Goal: Check status

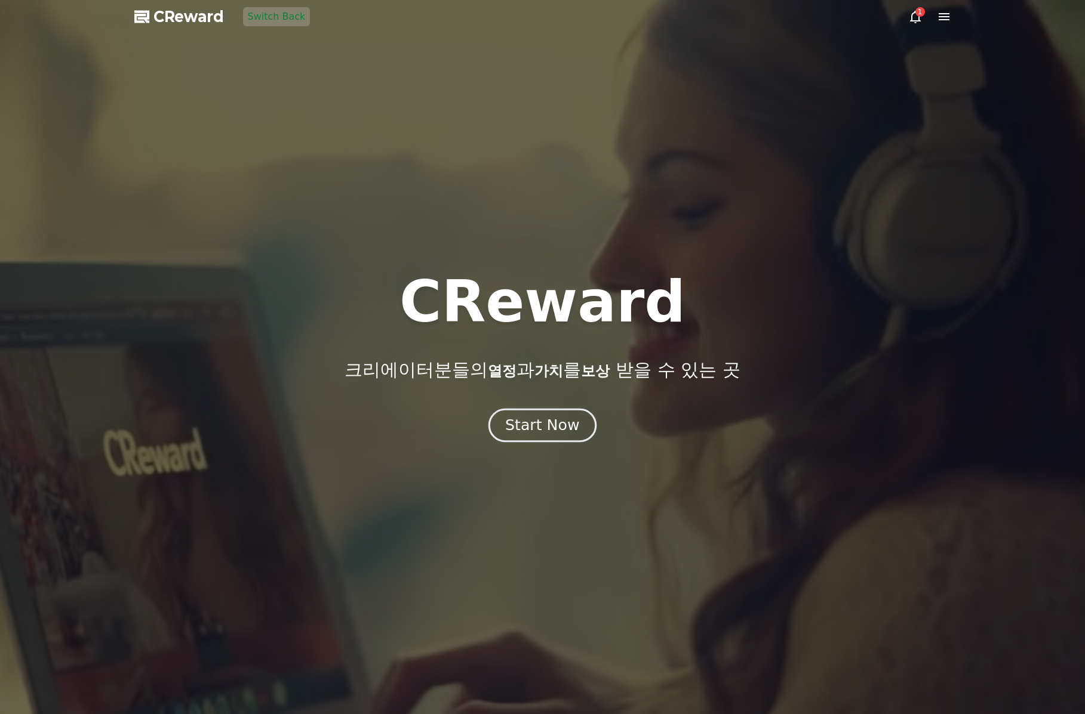
click at [541, 419] on div "Start Now" at bounding box center [542, 425] width 74 height 20
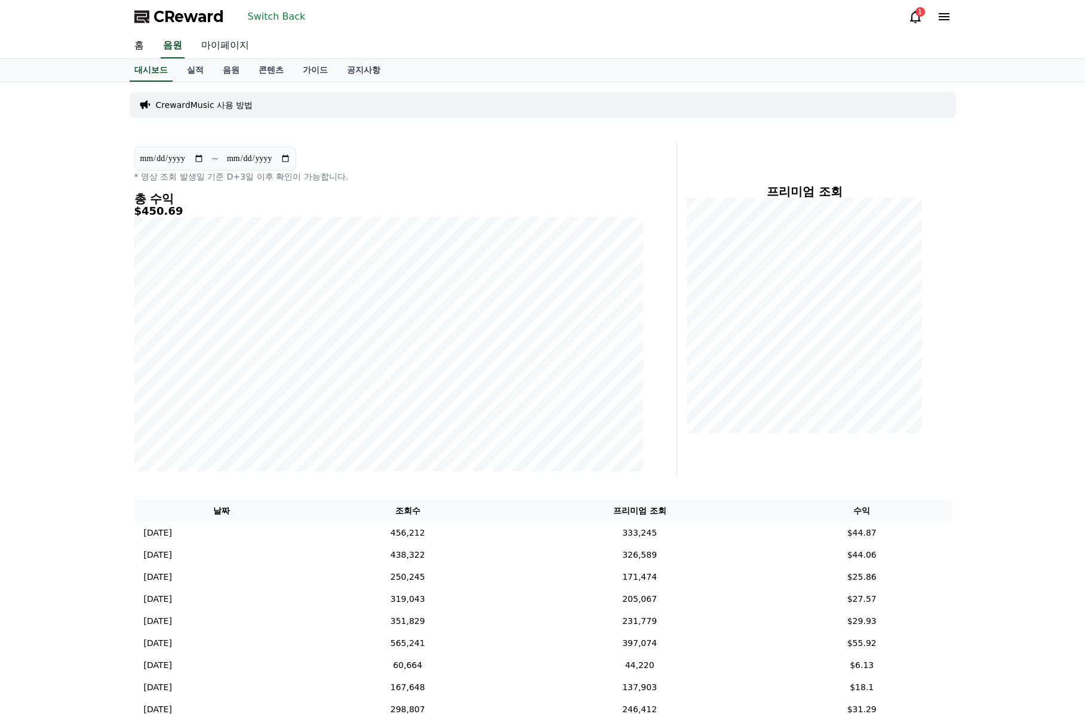
click at [211, 57] on link "마이페이지" at bounding box center [225, 45] width 67 height 25
select select "**********"
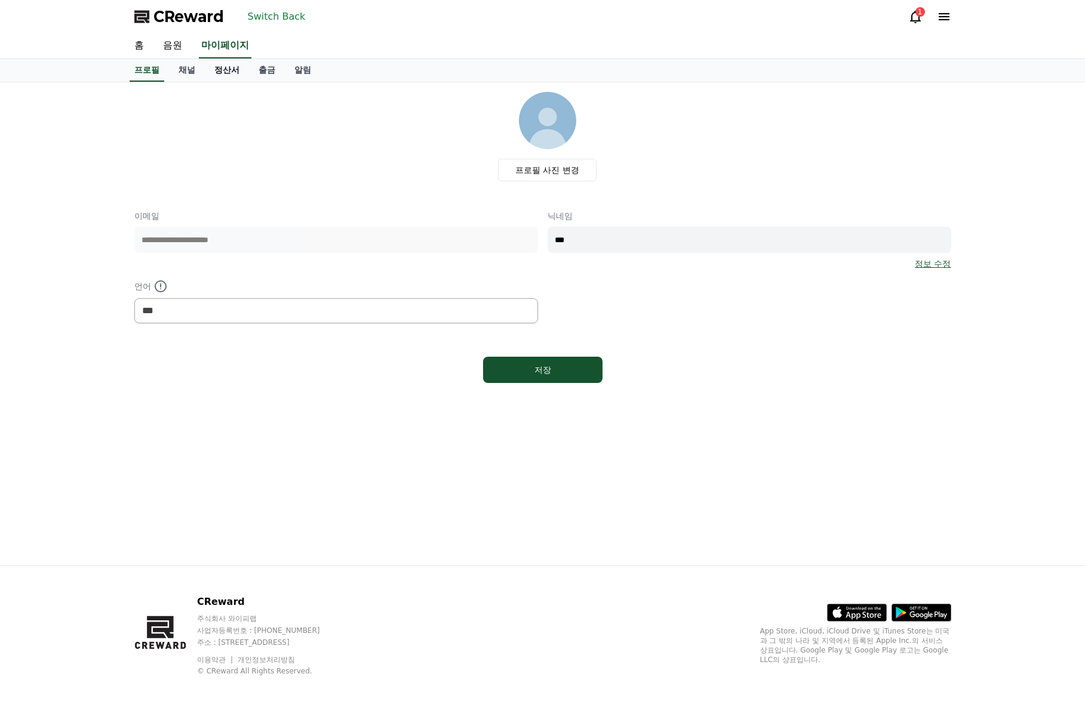
click at [239, 73] on link "정산서" at bounding box center [227, 70] width 44 height 23
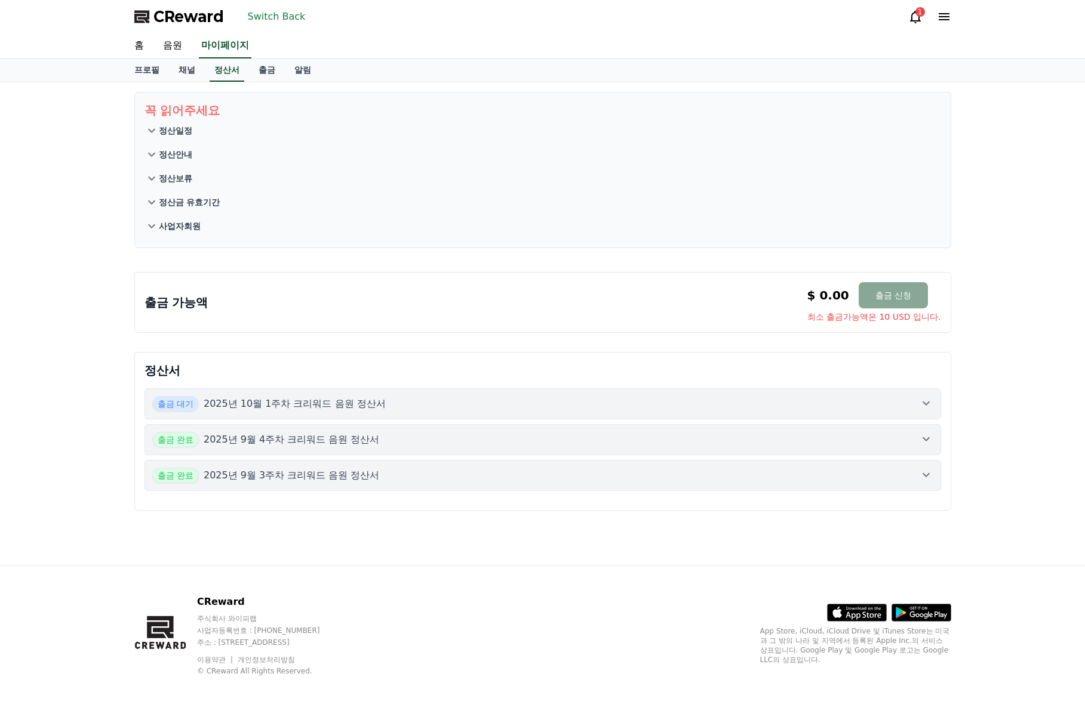
click at [494, 452] on button "출금 완료 2025년 9월 4주차 크리워드 음원 정산서" at bounding box center [542, 439] width 796 height 31
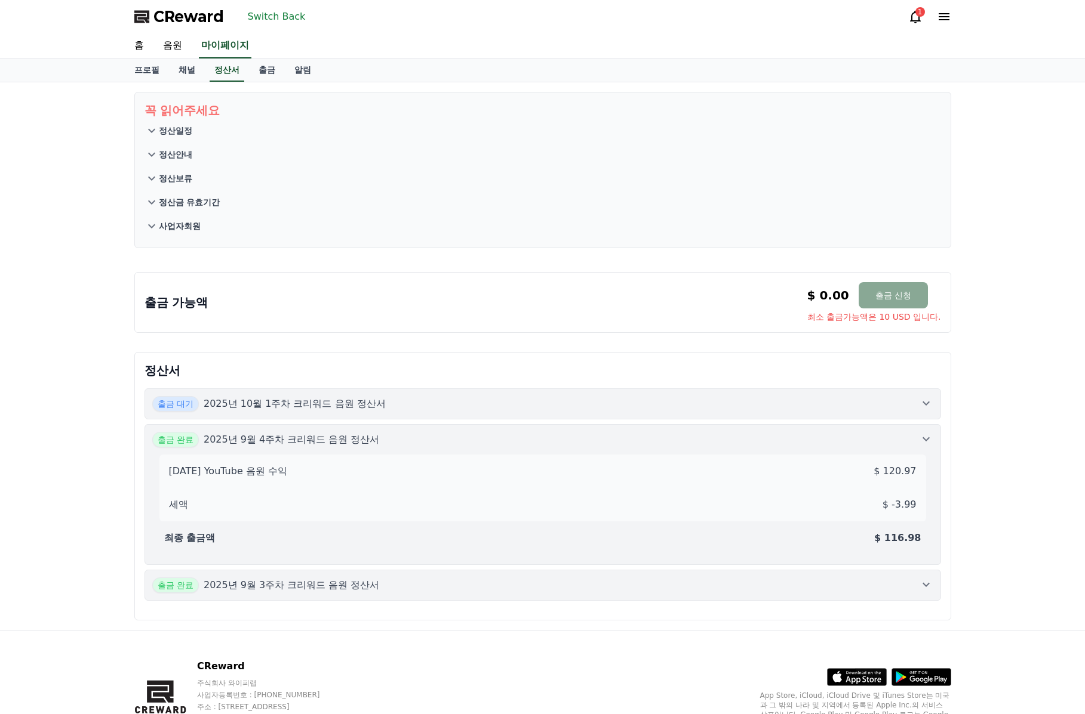
click at [535, 409] on div "출금 대기 2025년 10월 1주차 크리워드 음원 정산서" at bounding box center [542, 404] width 781 height 16
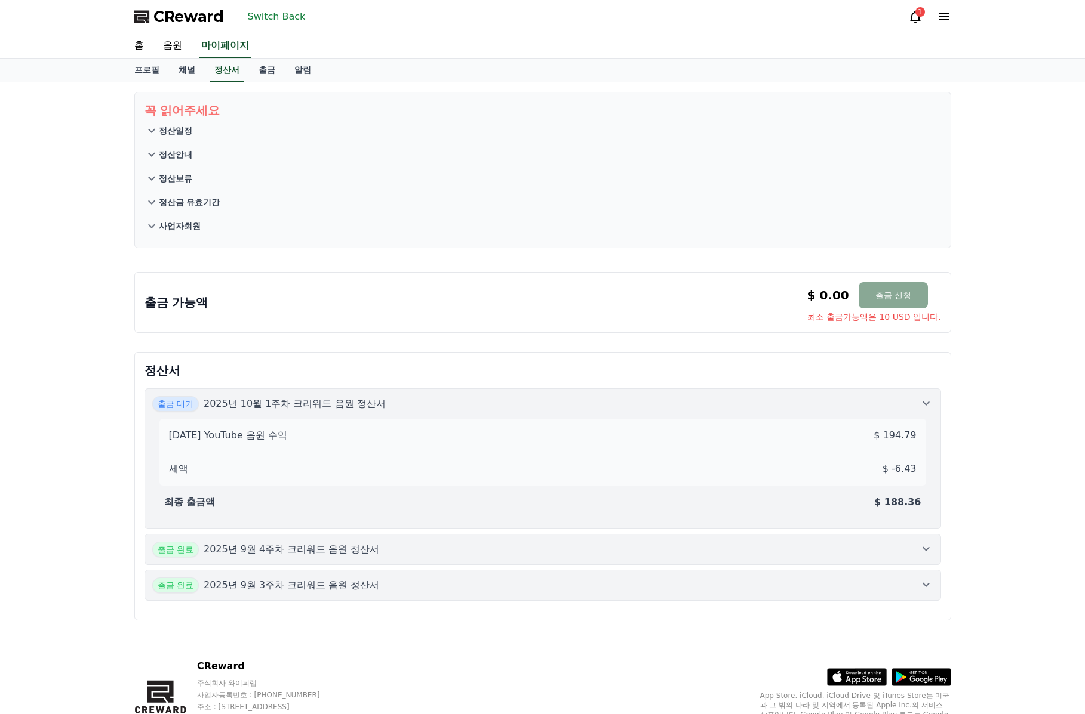
click at [285, 19] on button "Switch Back" at bounding box center [276, 16] width 67 height 19
